Goal: Complete application form: Complete application form

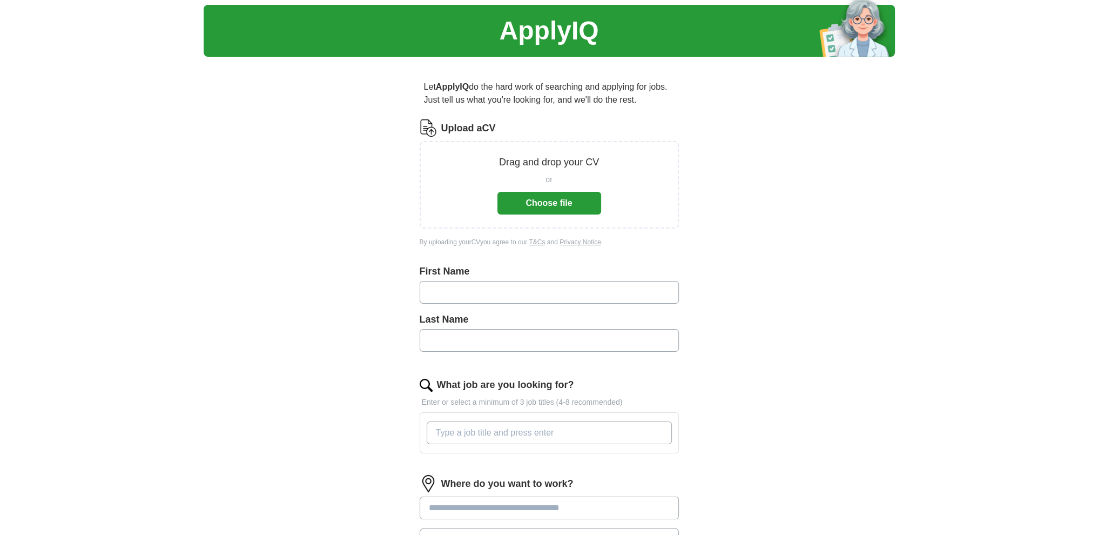
scroll to position [54, 0]
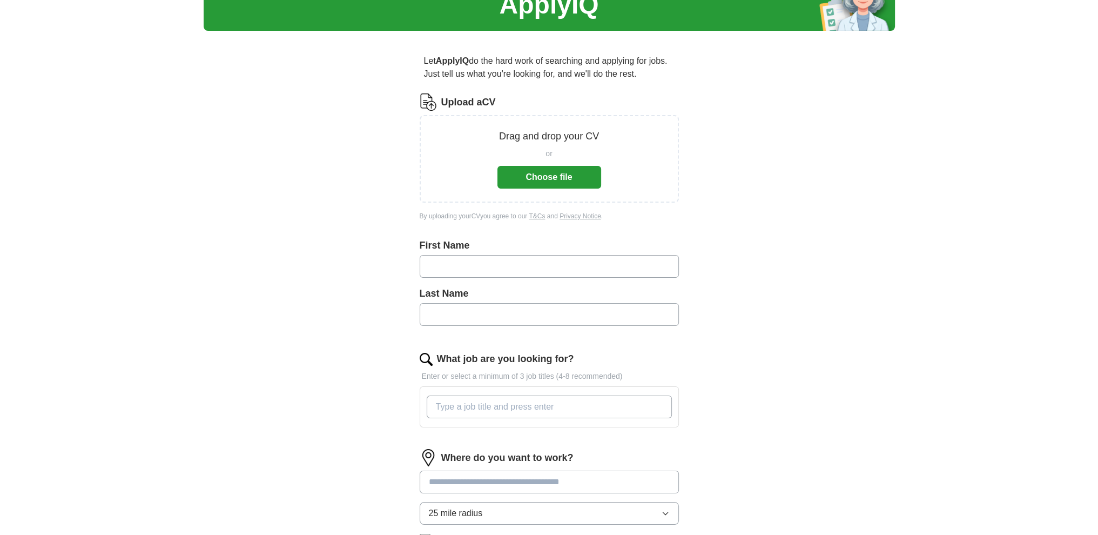
click at [531, 273] on input "text" at bounding box center [549, 266] width 259 height 23
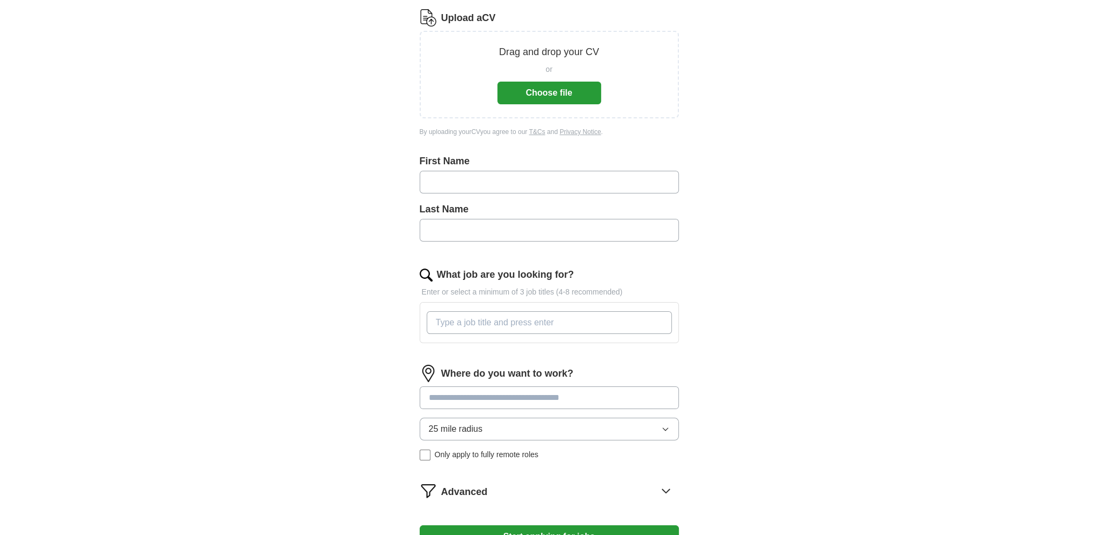
scroll to position [162, 0]
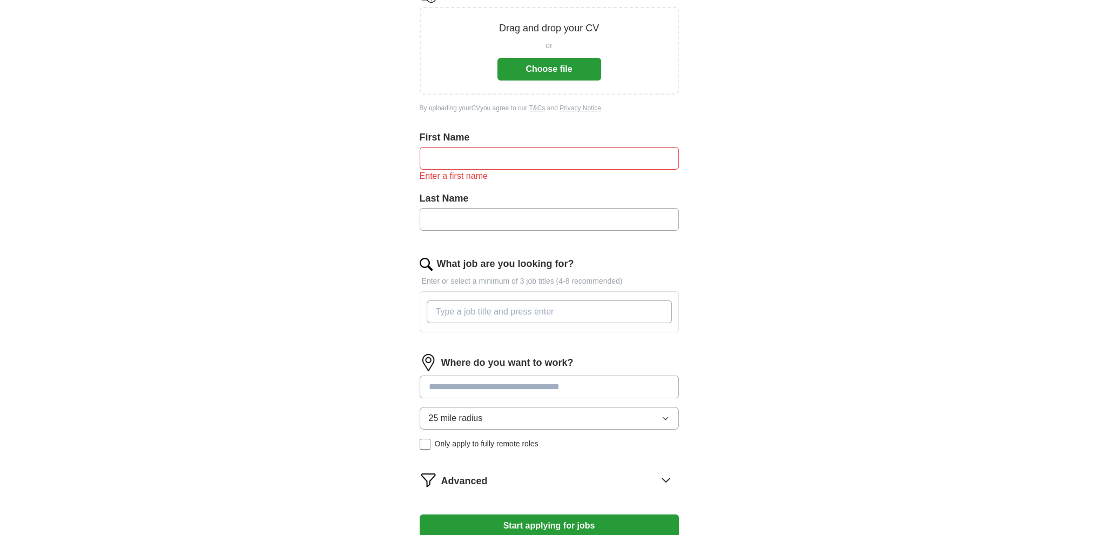
click at [534, 293] on div at bounding box center [549, 311] width 259 height 41
type input "systems engineer"
click at [509, 148] on input "text" at bounding box center [549, 158] width 259 height 23
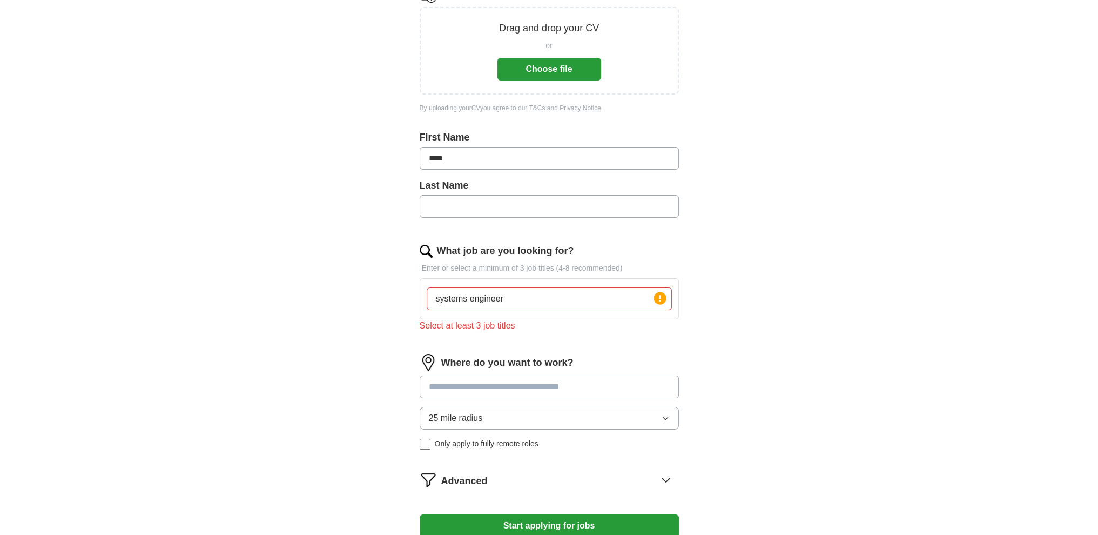
type input "****"
click at [499, 198] on input "text" at bounding box center [549, 206] width 259 height 23
type input "**********"
click at [542, 289] on input "systems engineer" at bounding box center [549, 298] width 245 height 23
click at [660, 295] on icon at bounding box center [660, 298] width 2 height 6
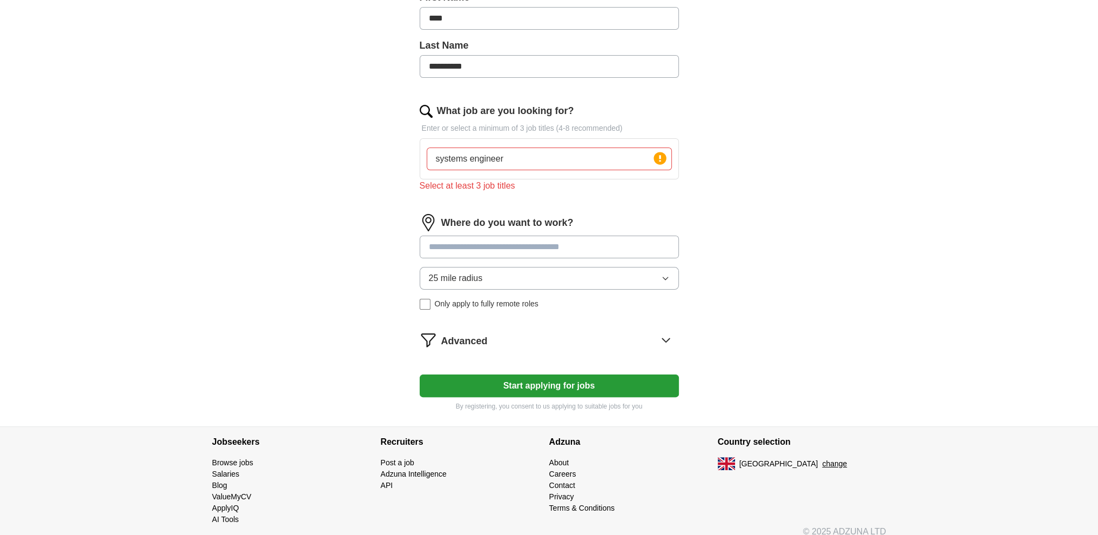
scroll to position [312, 0]
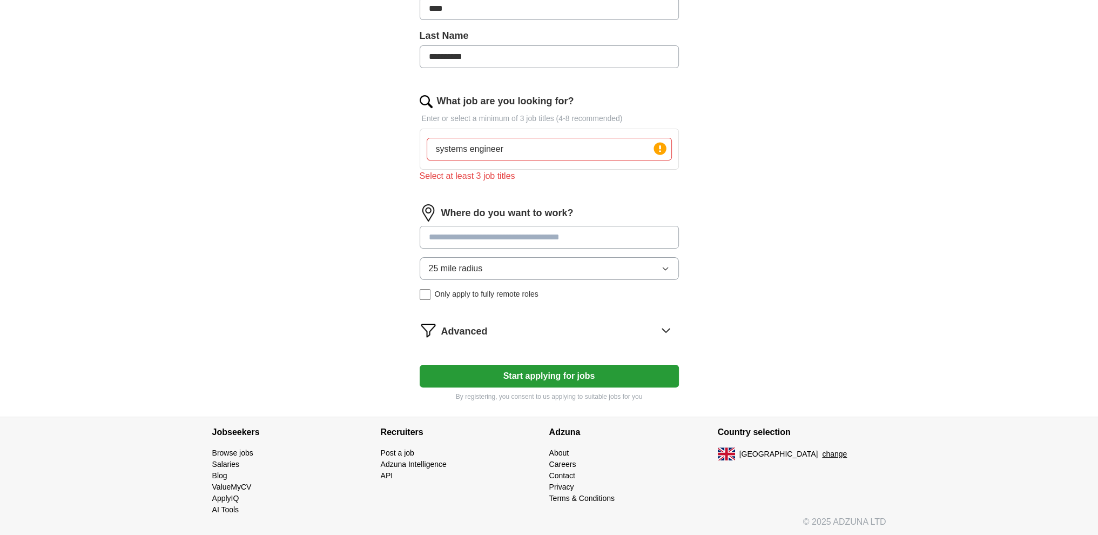
click at [538, 244] on input at bounding box center [549, 237] width 259 height 23
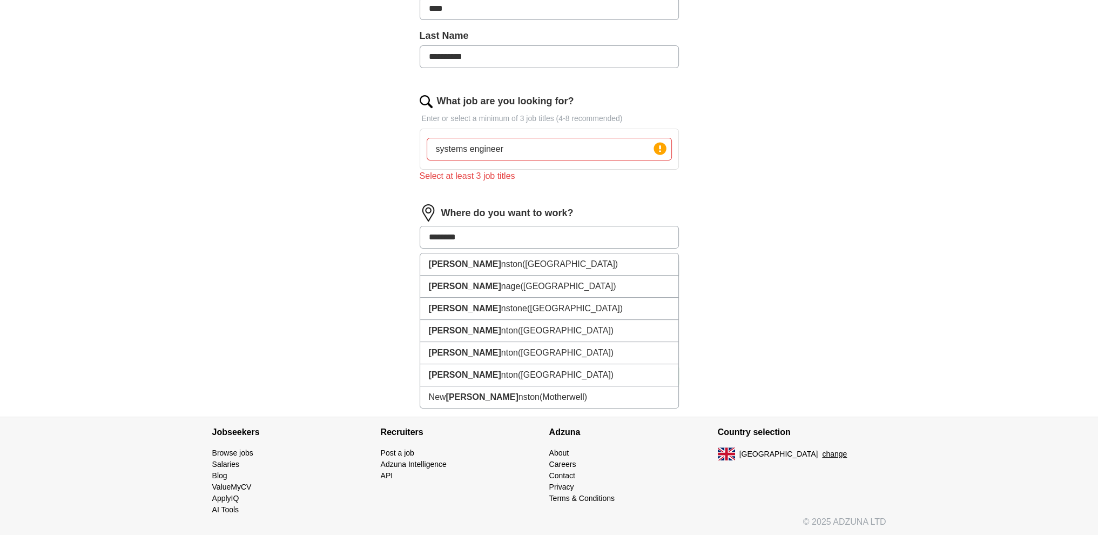
type input "*********"
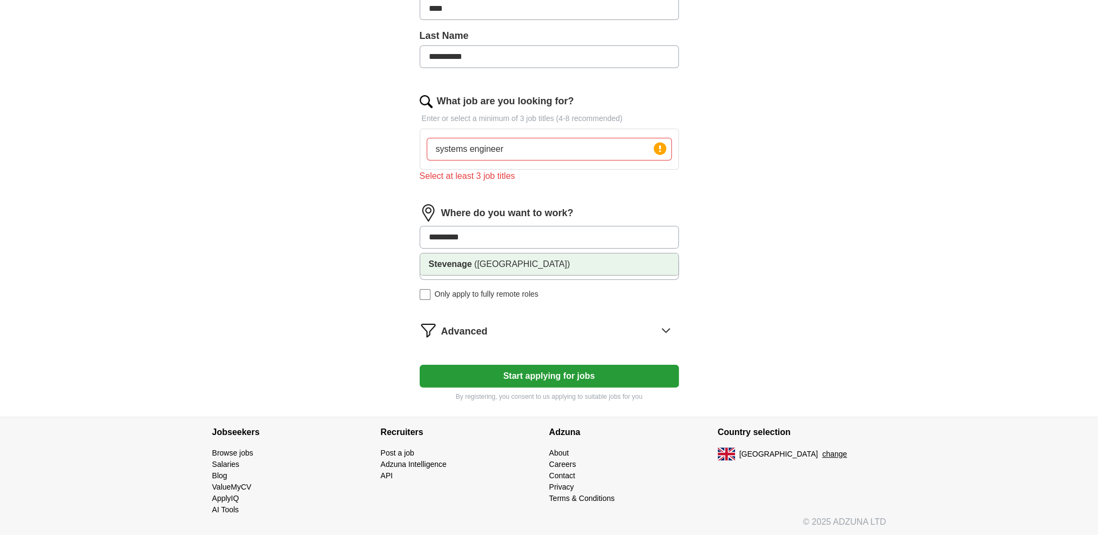
click at [532, 266] on li "Stevenage ([GEOGRAPHIC_DATA])" at bounding box center [549, 264] width 258 height 22
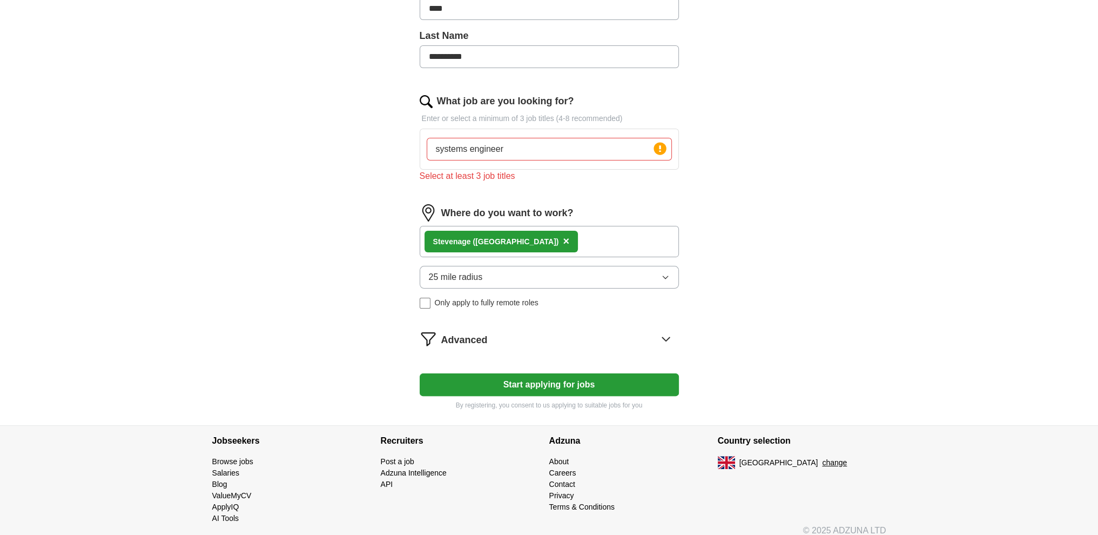
click at [558, 379] on button "Start applying for jobs" at bounding box center [549, 384] width 259 height 23
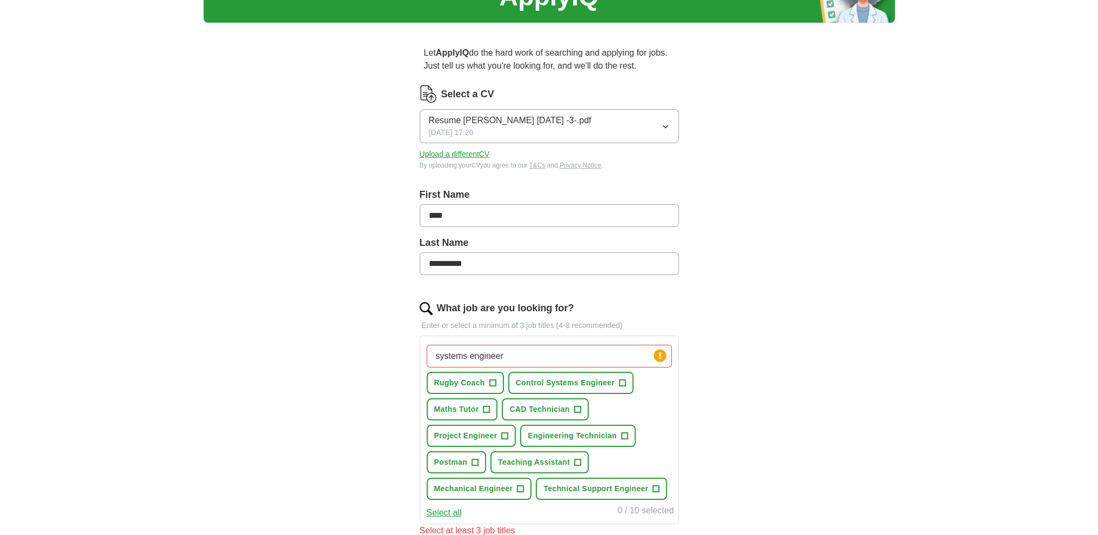
scroll to position [109, 0]
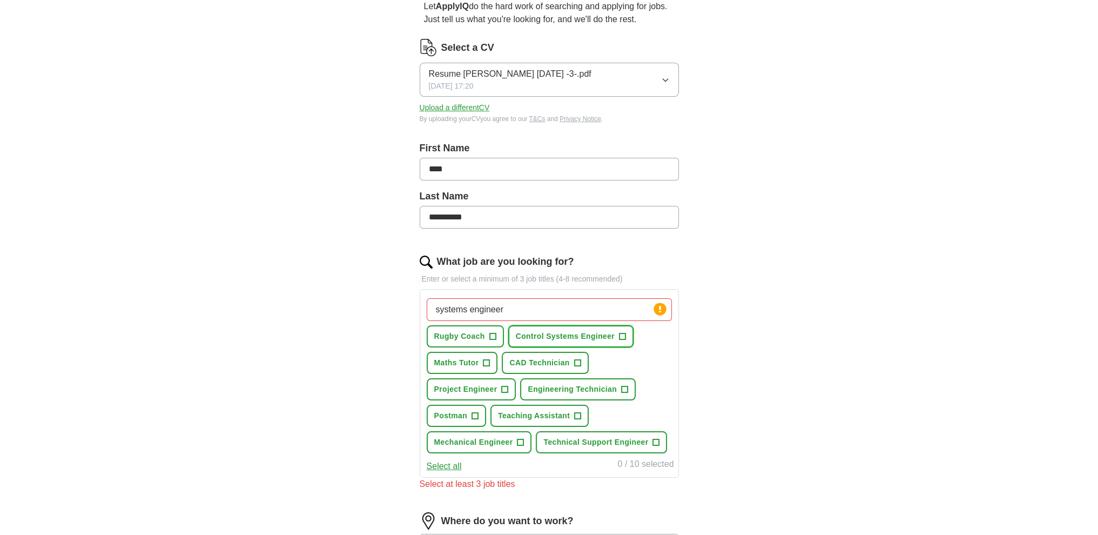
click at [587, 332] on span "Control Systems Engineer" at bounding box center [565, 336] width 99 height 11
click at [491, 437] on span "Mechanical Engineer" at bounding box center [473, 442] width 79 height 11
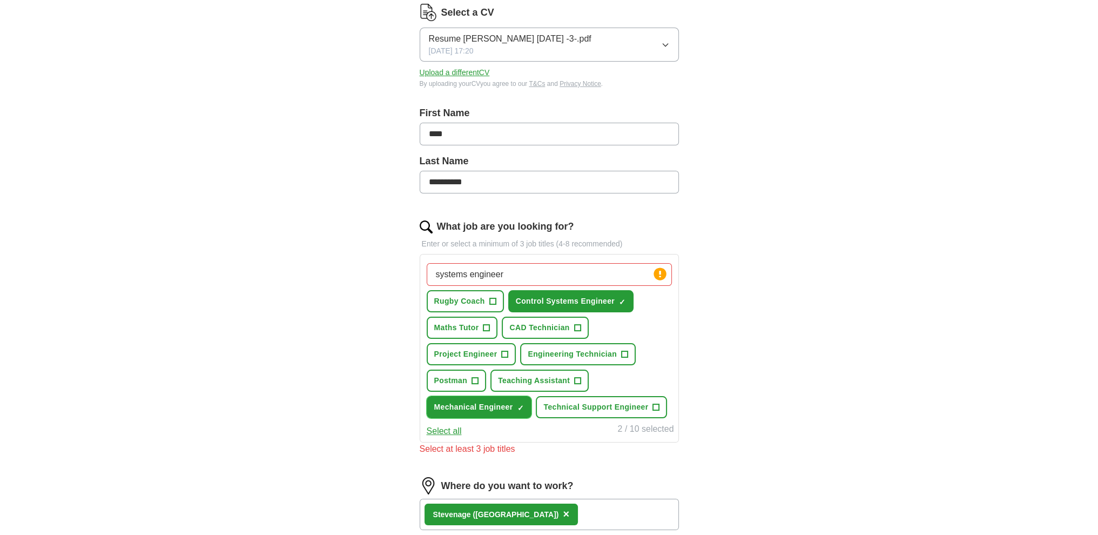
scroll to position [163, 0]
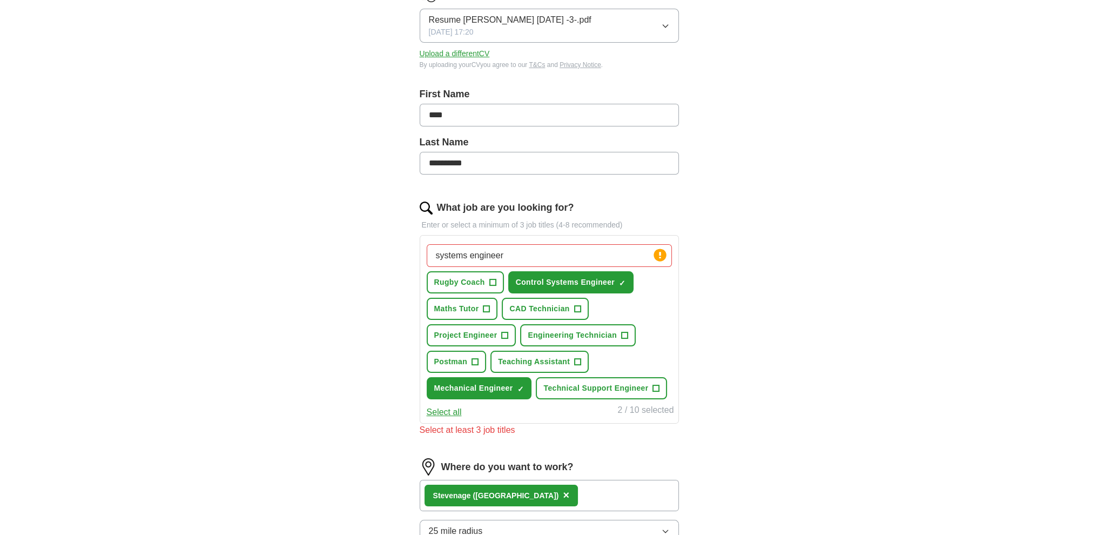
click at [554, 256] on input "systems engineer" at bounding box center [549, 255] width 245 height 23
click at [524, 259] on input "systems engineer" at bounding box center [549, 255] width 245 height 23
click at [448, 333] on span "Project Engineer" at bounding box center [465, 335] width 63 height 11
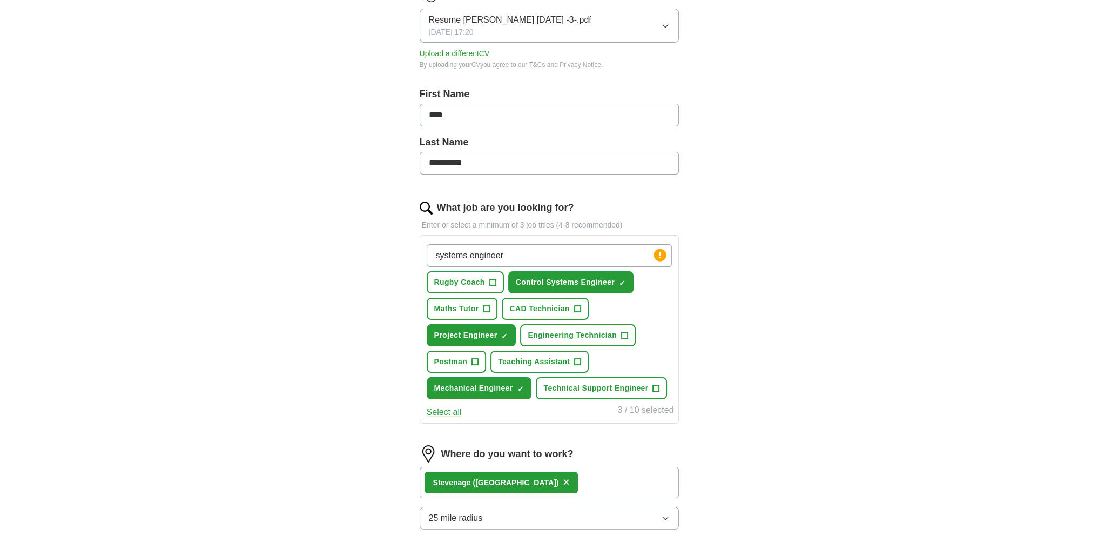
click at [517, 253] on input "systems engineer" at bounding box center [549, 255] width 245 height 23
drag, startPoint x: 516, startPoint y: 255, endPoint x: 404, endPoint y: 263, distance: 112.1
click at [404, 263] on div "**********" at bounding box center [550, 328] width 346 height 795
type input "weapons engineer"
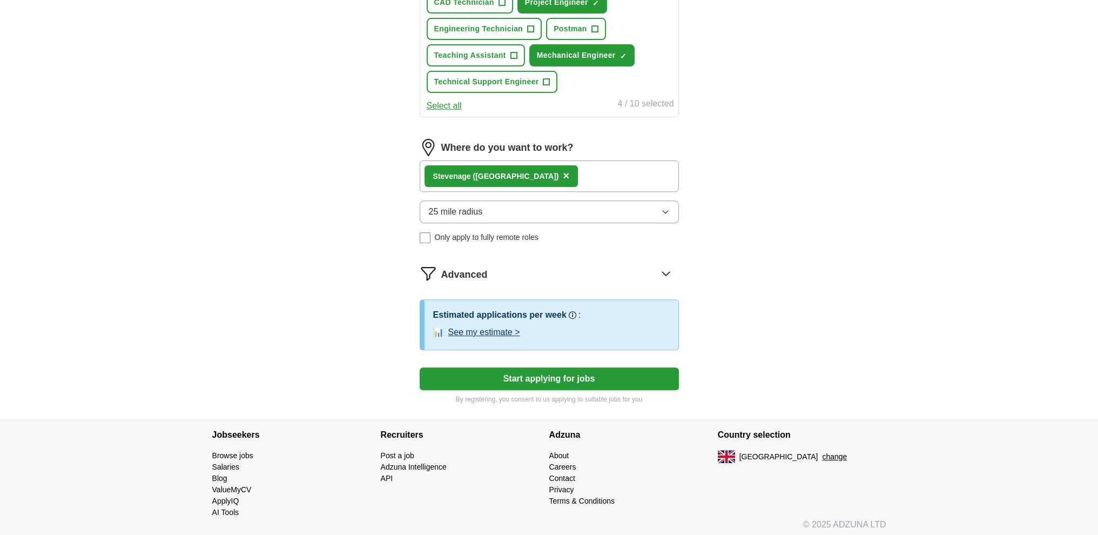
click at [520, 379] on button "Start applying for jobs" at bounding box center [549, 378] width 259 height 23
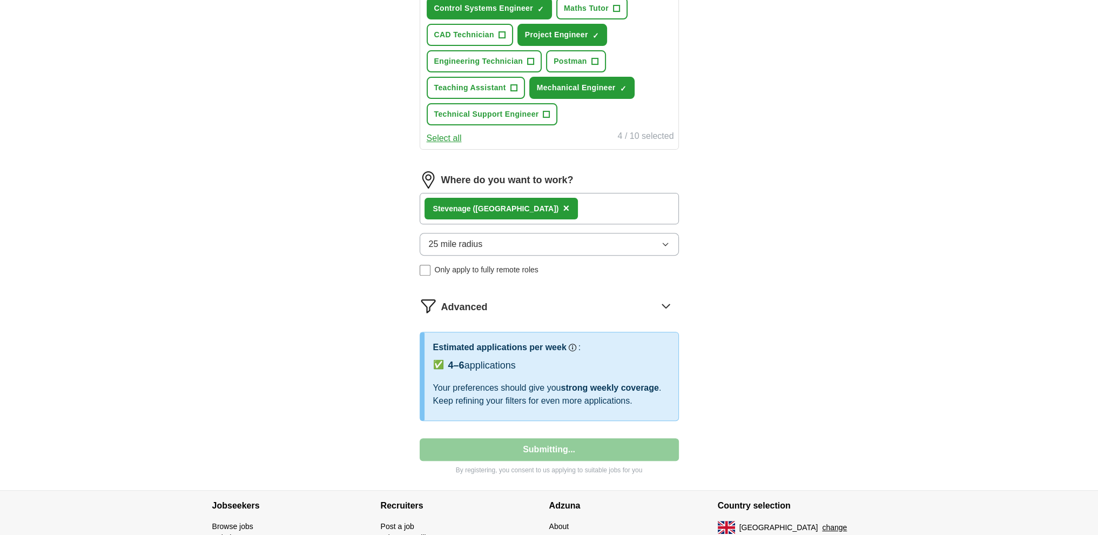
select select "**"
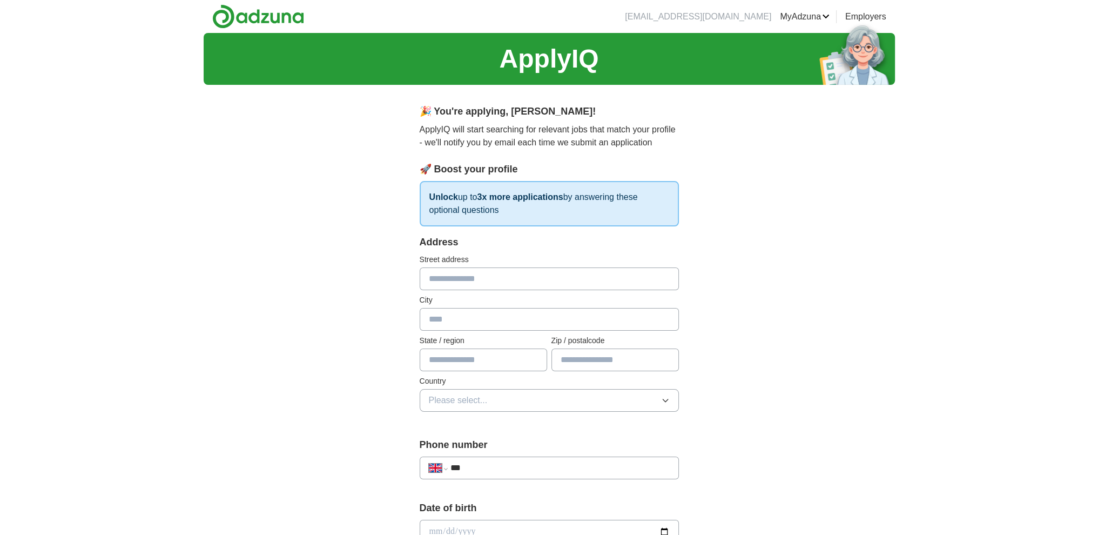
scroll to position [0, 0]
click at [520, 273] on input "text" at bounding box center [549, 278] width 259 height 23
